Goal: Information Seeking & Learning: Check status

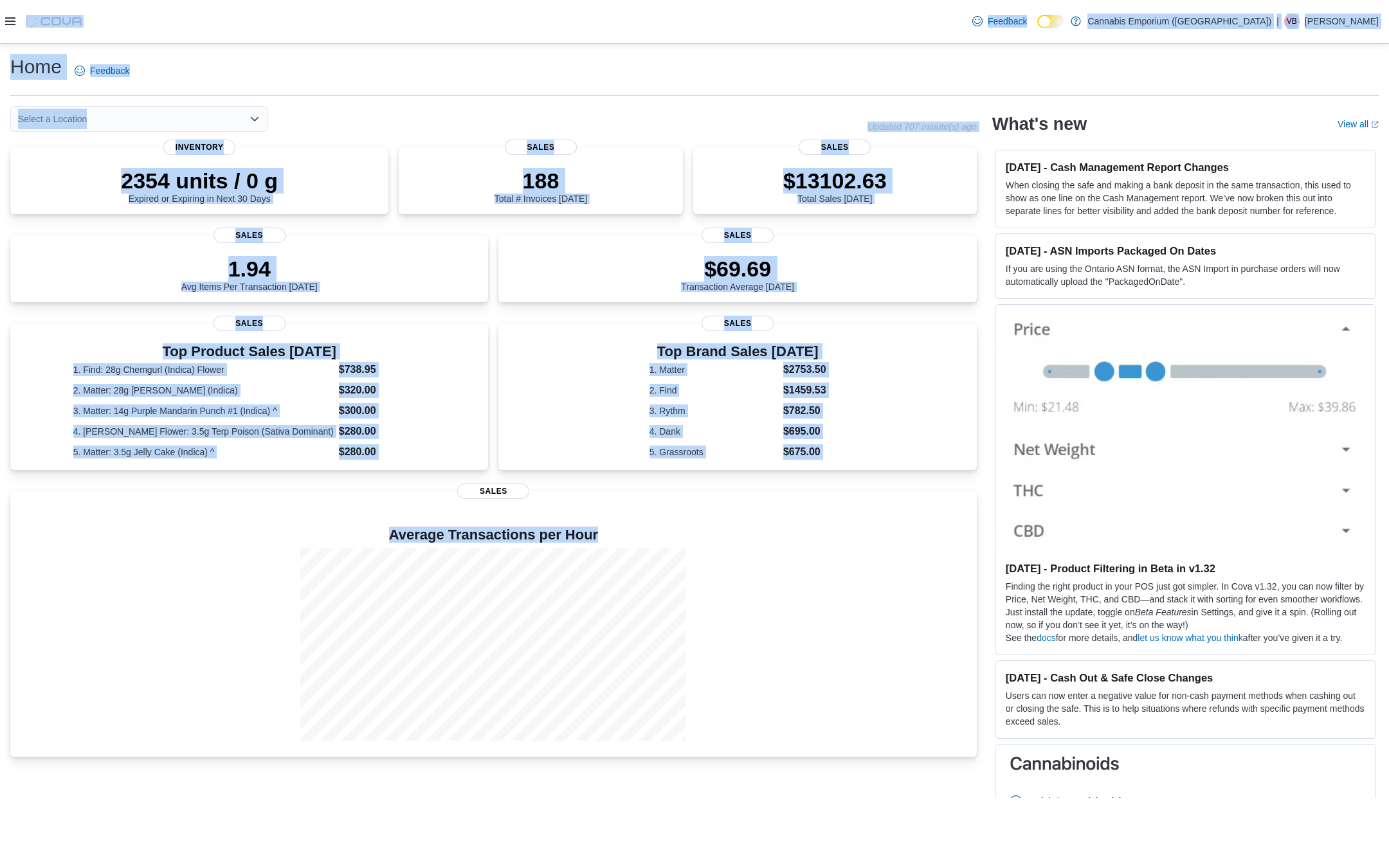
click at [10, 23] on icon at bounding box center [10, 21] width 10 height 10
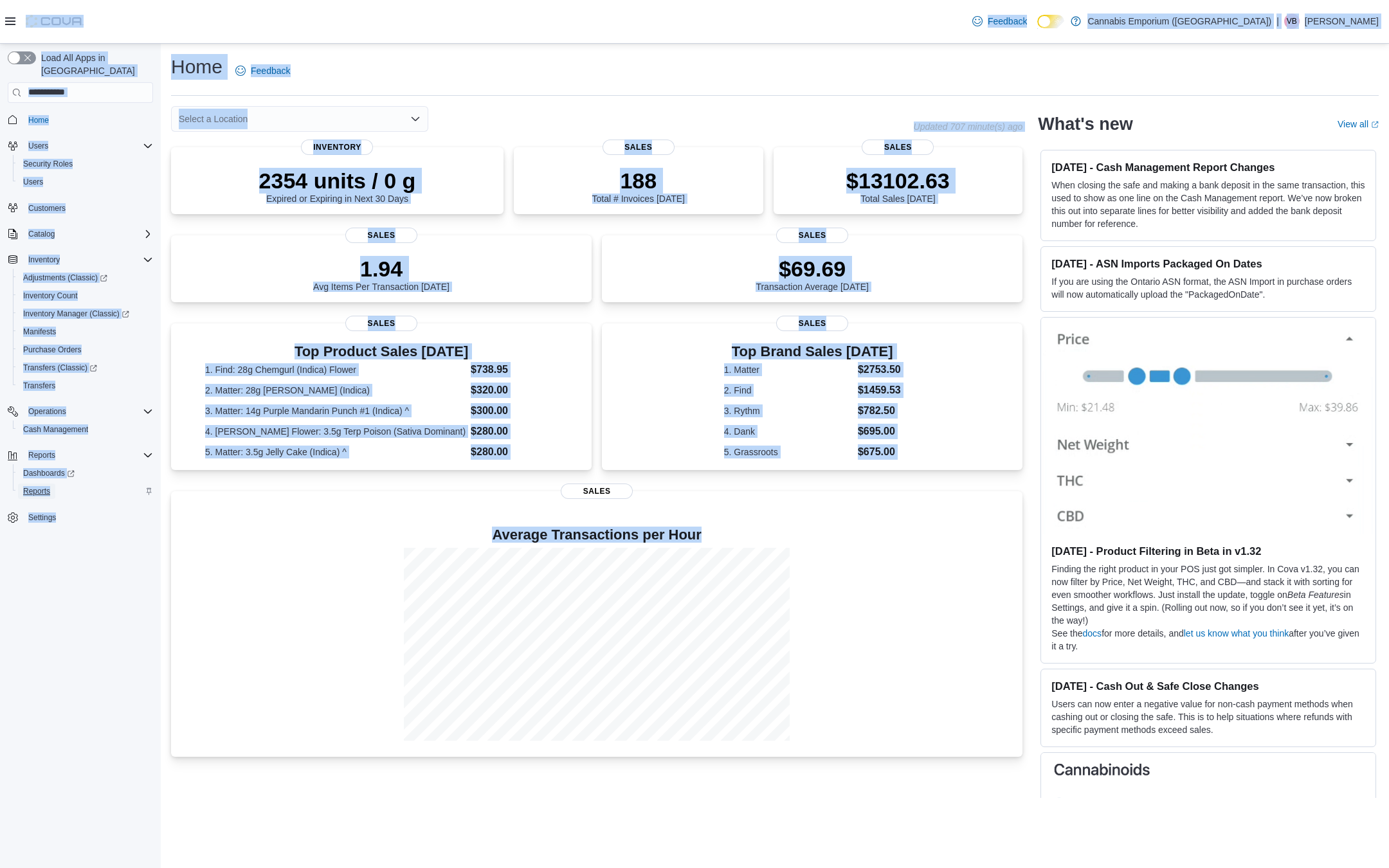
click at [38, 486] on span "Reports" at bounding box center [37, 491] width 27 height 10
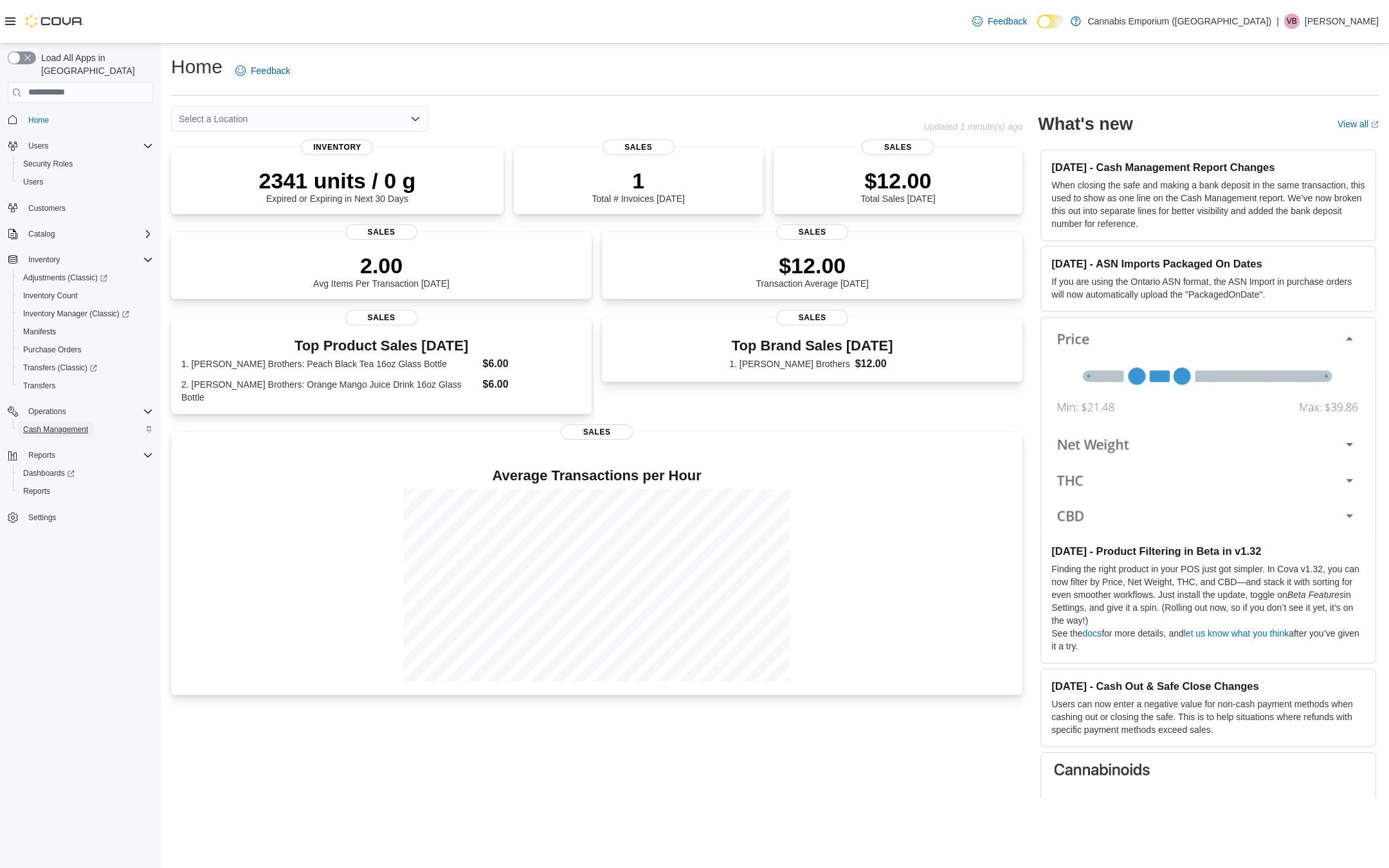
click at [56, 425] on span "Cash Management" at bounding box center [56, 429] width 65 height 10
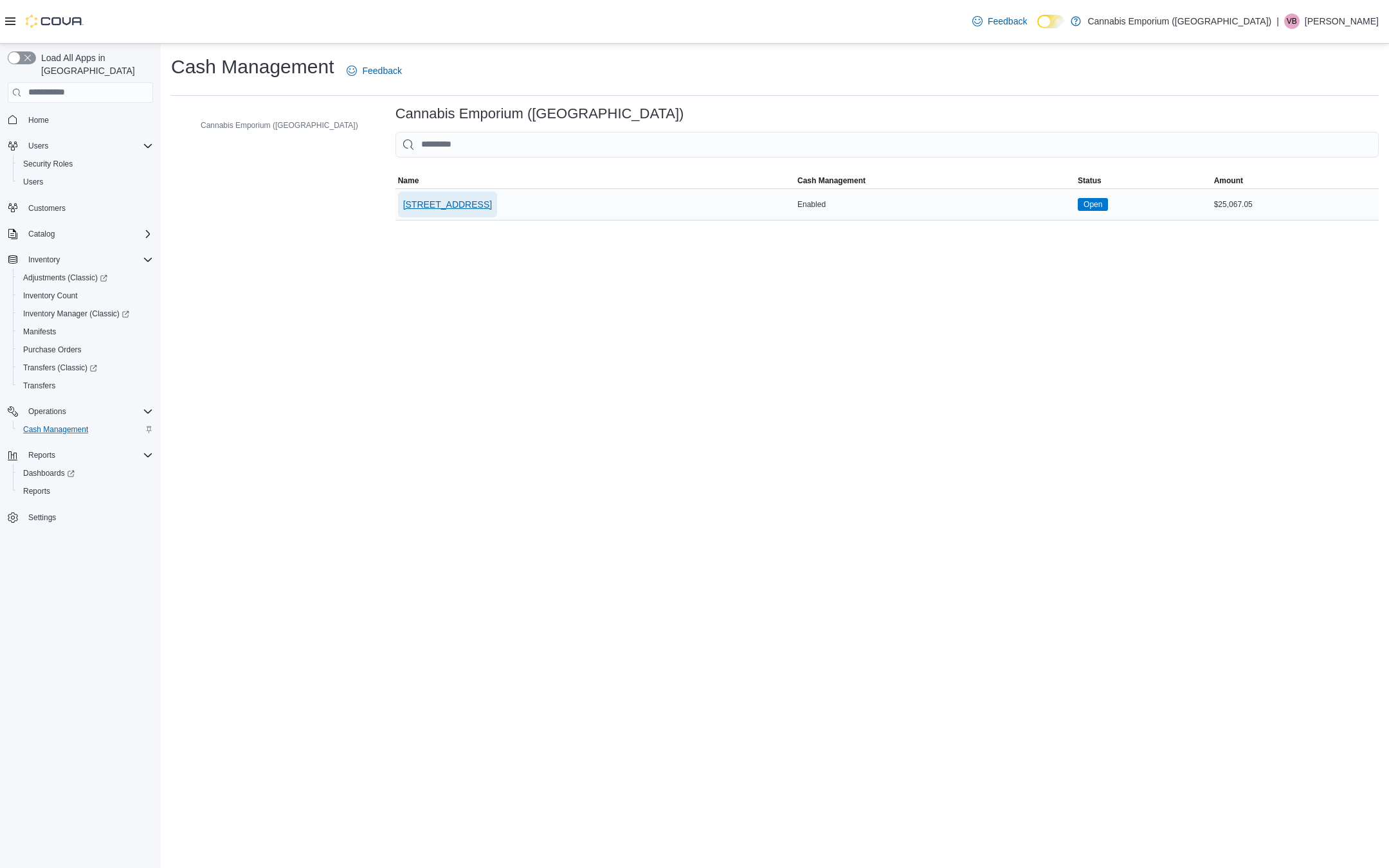
click at [411, 207] on span "[STREET_ADDRESS]" at bounding box center [447, 204] width 89 height 13
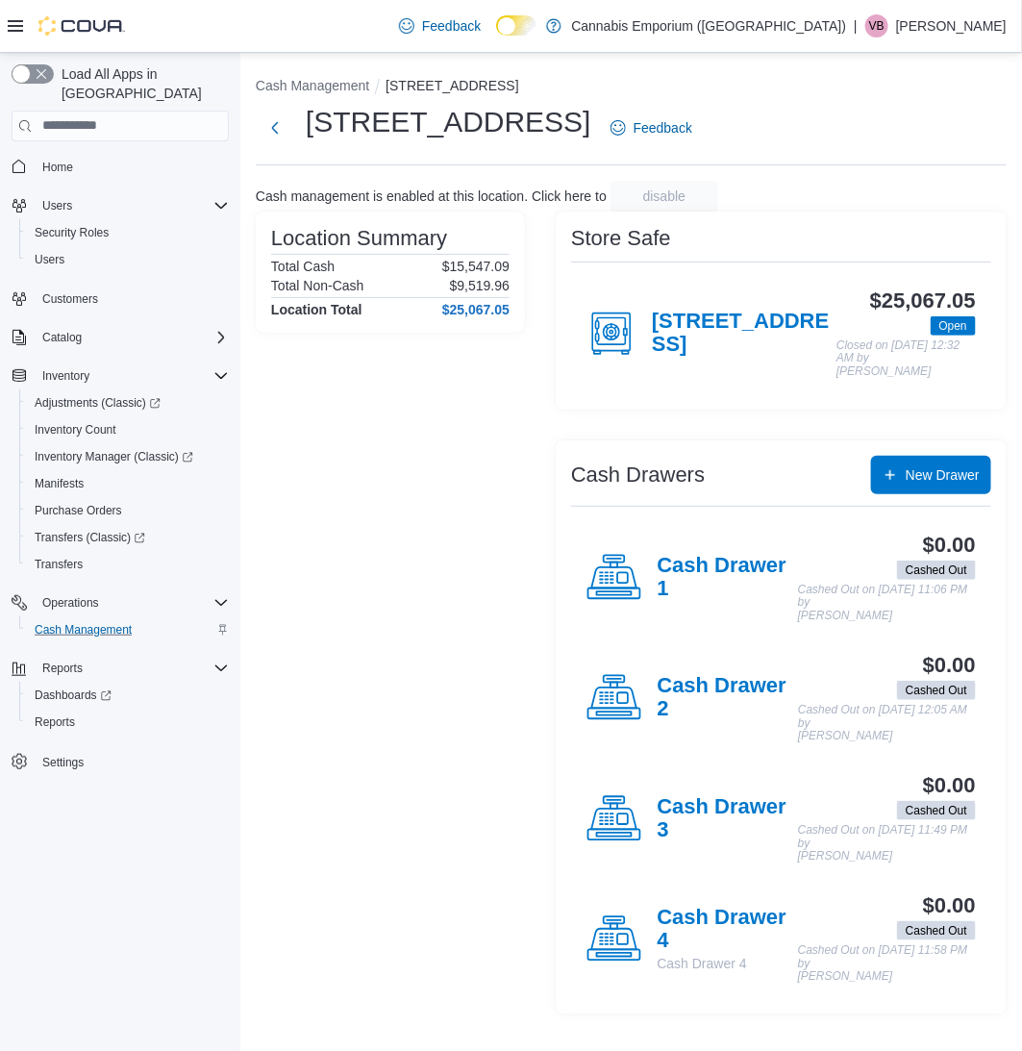
click at [680, 291] on div "2460 Williamsbridge Rd $25,067.05 Open Closed on October 11, 2025 12:32 AM by M…" at bounding box center [781, 334] width 420 height 120
click at [678, 310] on h4 "[STREET_ADDRESS]" at bounding box center [744, 334] width 185 height 48
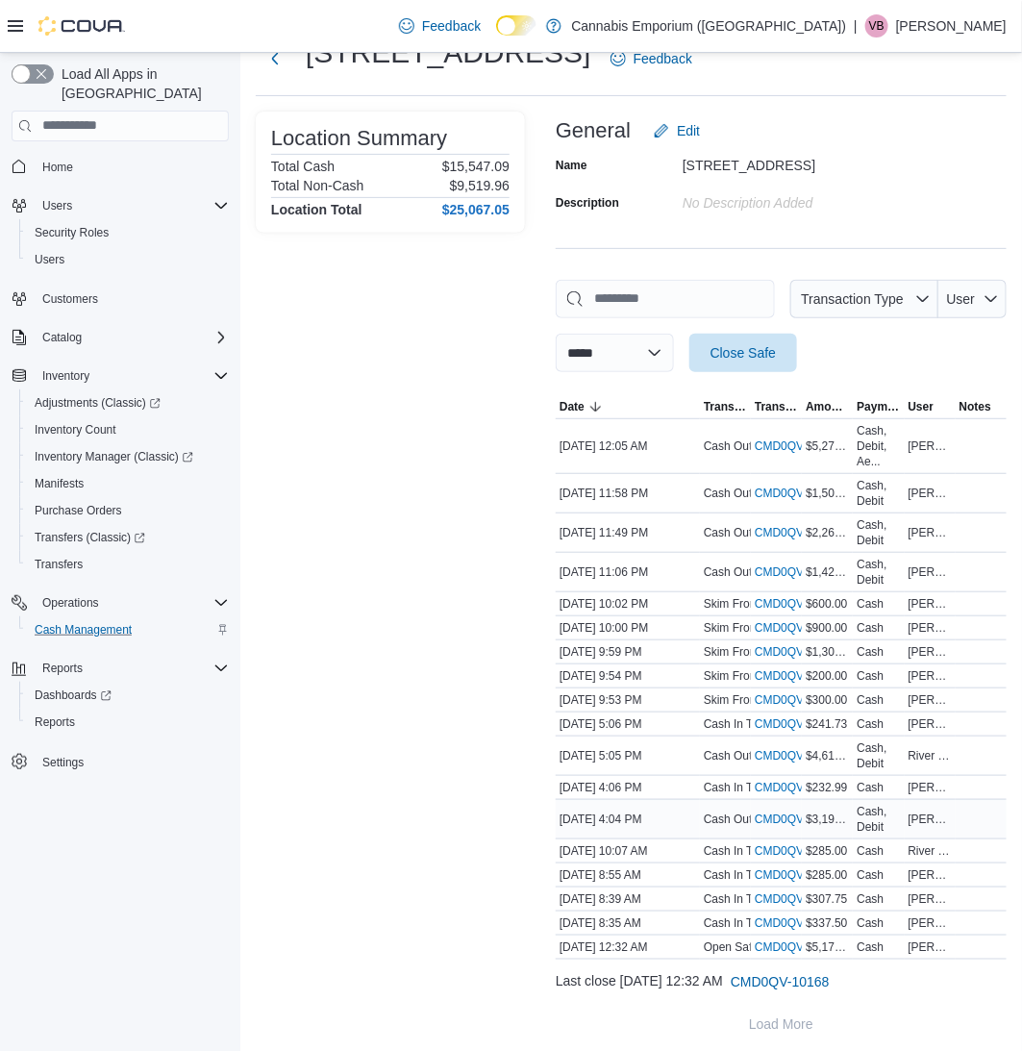
scroll to position [72, 0]
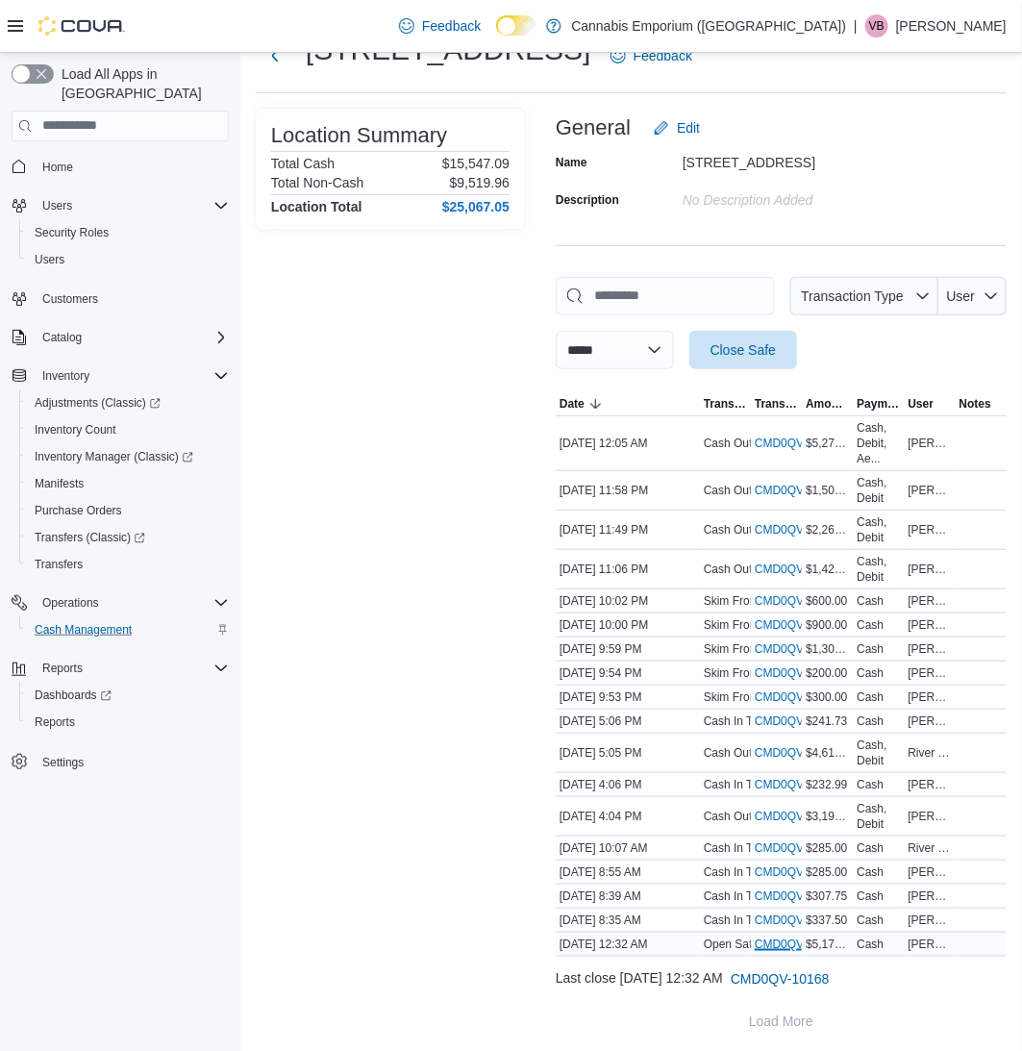
click at [771, 942] on link "CMD0QV-10169 (opens in a new tab or window)" at bounding box center [805, 944] width 100 height 15
click at [776, 913] on link "CMD0QV-10170 (opens in a new tab or window)" at bounding box center [805, 920] width 100 height 15
click at [766, 893] on link "CMD0QV-10171 (opens in a new tab or window)" at bounding box center [805, 896] width 100 height 15
click at [770, 872] on link "CMD0QV-10172 (opens in a new tab or window)" at bounding box center [805, 871] width 100 height 15
click at [784, 841] on link "CMD0QV-10173 (opens in a new tab or window)" at bounding box center [805, 847] width 100 height 15
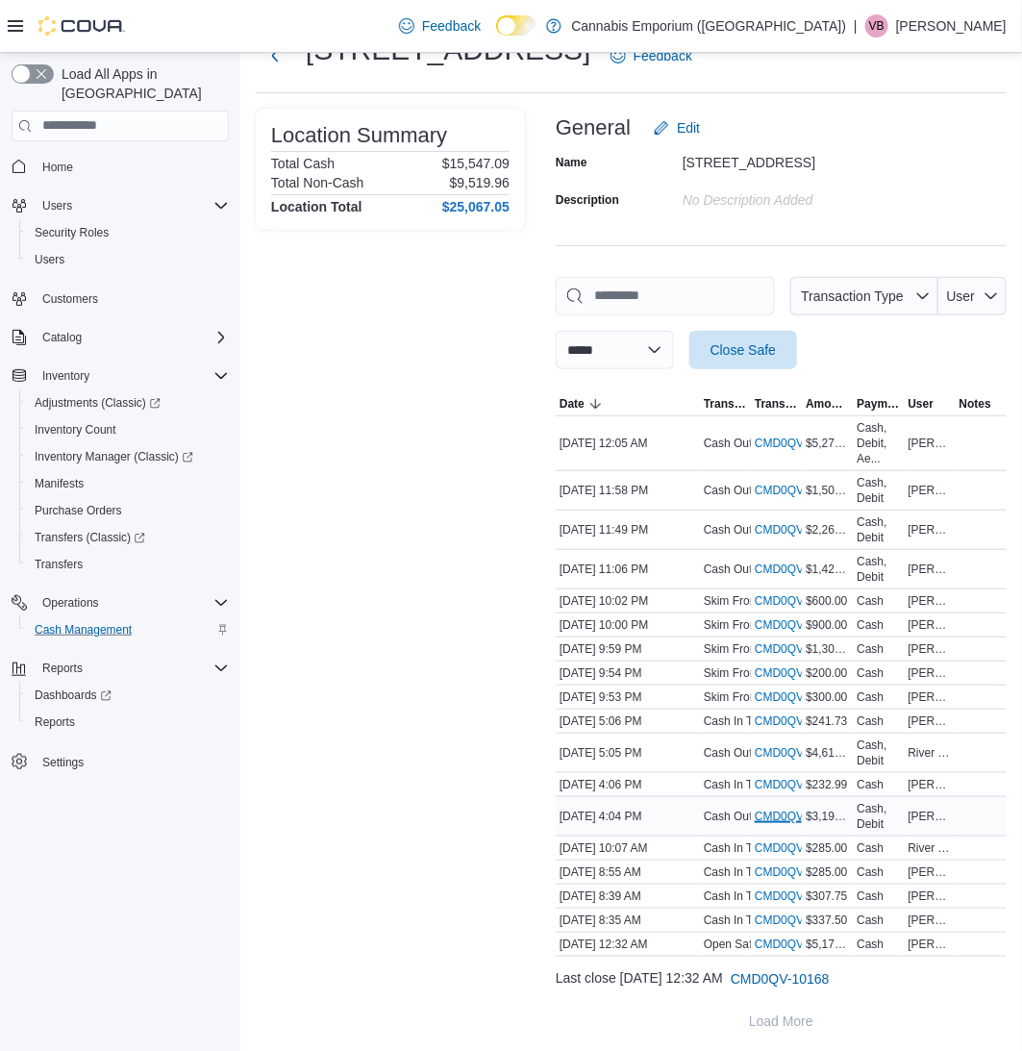
click at [774, 814] on link "CMD0QV-10174 (opens in a new tab or window)" at bounding box center [805, 816] width 100 height 15
click at [769, 777] on link "CMD0QV-10175 (opens in a new tab or window)" at bounding box center [805, 784] width 100 height 15
click at [783, 752] on link "CMD0QV-10176 (opens in a new tab or window)" at bounding box center [805, 752] width 100 height 15
click at [779, 714] on link "CMD0QV-10177 (opens in a new tab or window)" at bounding box center [805, 721] width 100 height 15
click at [782, 568] on link "CMD0QV-10183 (opens in a new tab or window)" at bounding box center [805, 569] width 100 height 15
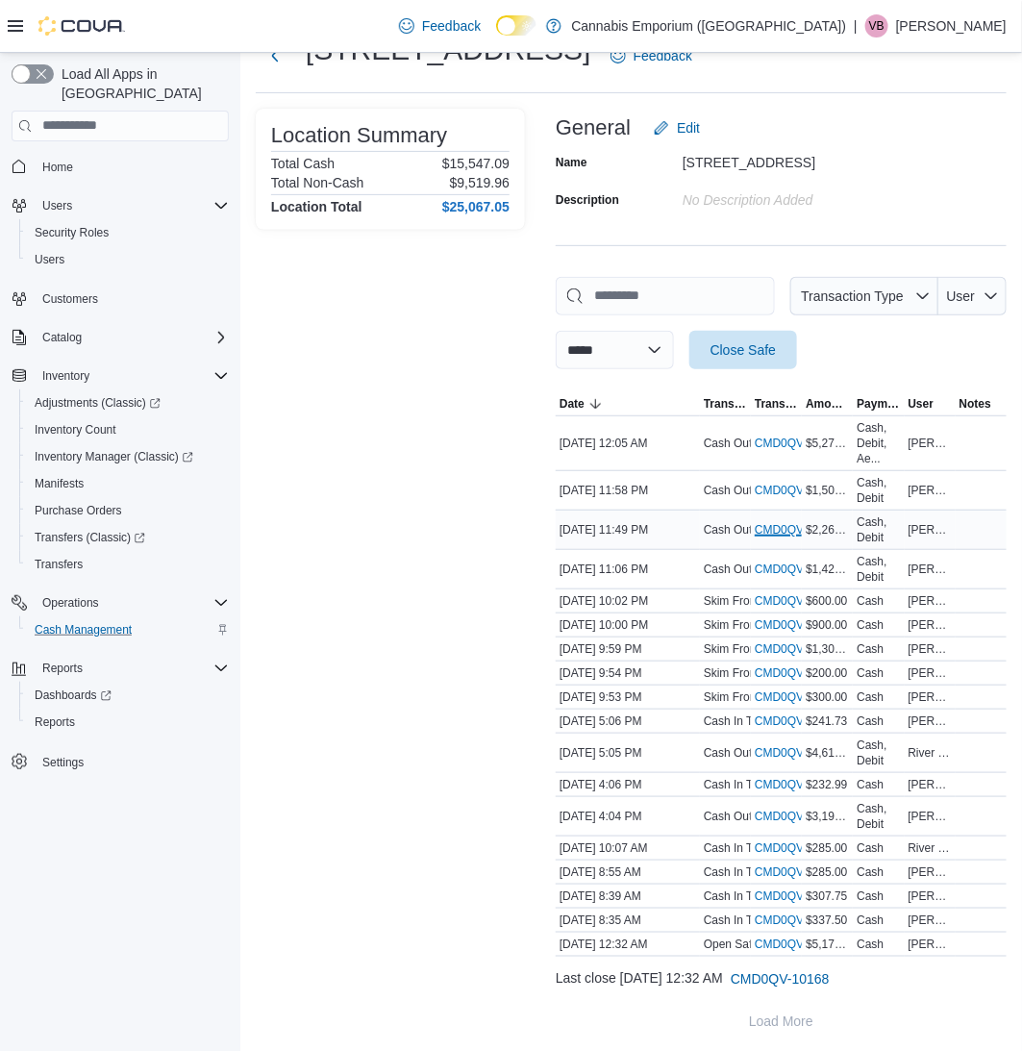
click at [778, 527] on link "CMD0QV-10184 (opens in a new tab or window)" at bounding box center [805, 529] width 100 height 15
click at [788, 485] on link "CMD0QV-10185 (opens in a new tab or window)" at bounding box center [805, 490] width 100 height 15
click at [782, 433] on div "CMD0QV-10186 (opens in a new tab or window)" at bounding box center [776, 443] width 51 height 23
click at [782, 437] on link "CMD0QV-10186 (opens in a new tab or window)" at bounding box center [805, 443] width 100 height 15
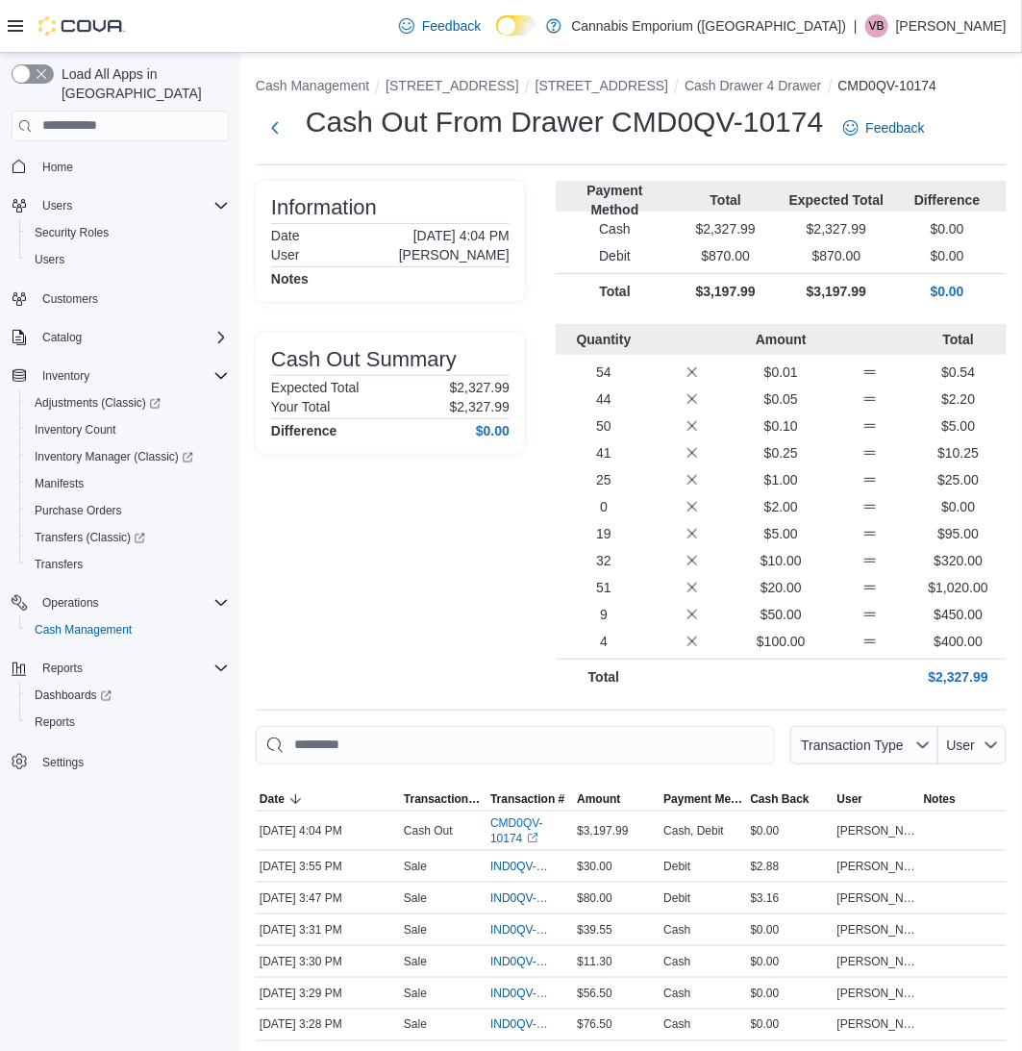
click at [838, 301] on p "$3,197.99" at bounding box center [837, 291] width 103 height 19
